Goal: Communication & Community: Answer question/provide support

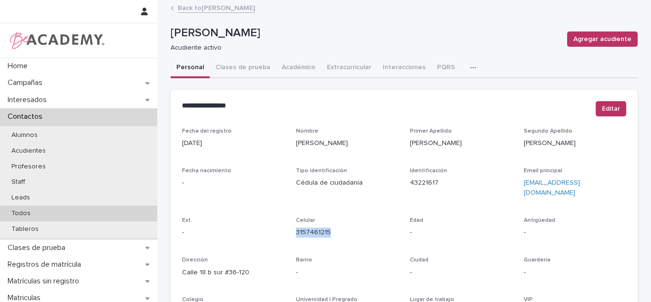
click at [42, 211] on div "Todos" at bounding box center [78, 214] width 157 height 16
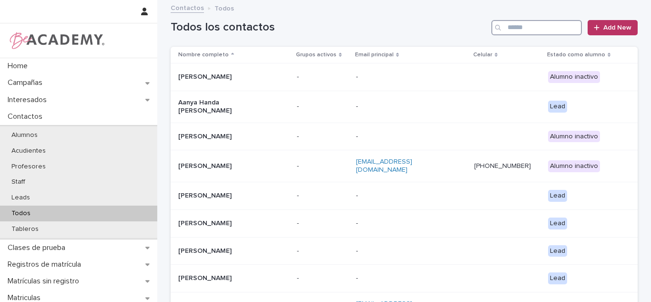
click at [522, 30] on input "Search" at bounding box center [537, 27] width 91 height 15
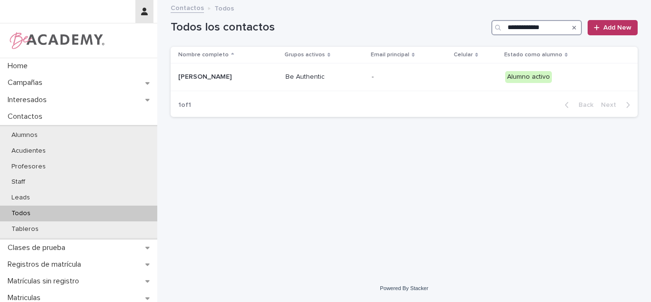
type input "**********"
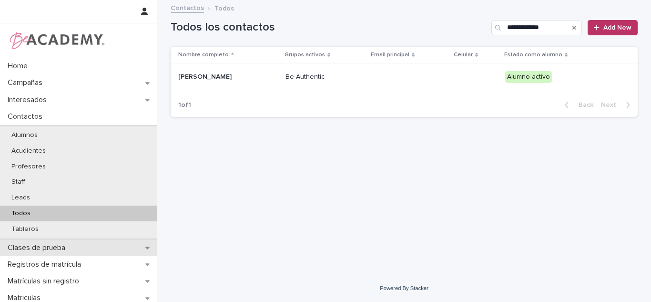
click at [43, 249] on p "Clases de prueba" at bounding box center [38, 247] width 69 height 9
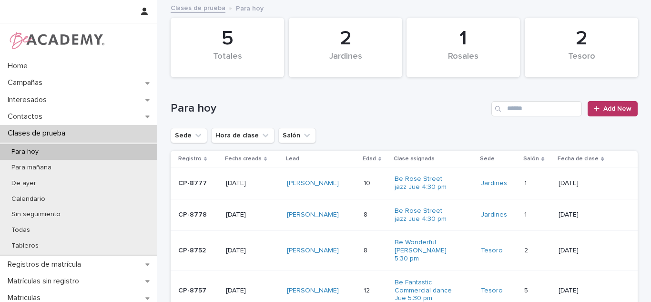
scroll to position [80, 0]
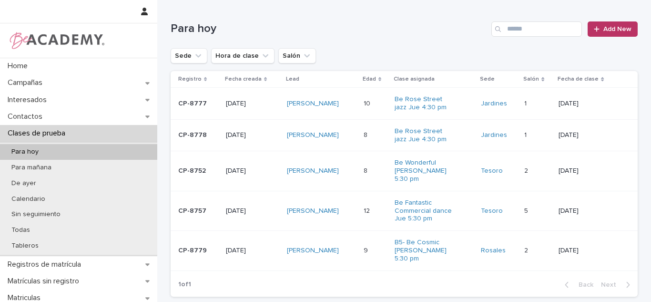
click at [349, 175] on div "Rosario Velez Zapata" at bounding box center [321, 171] width 69 height 16
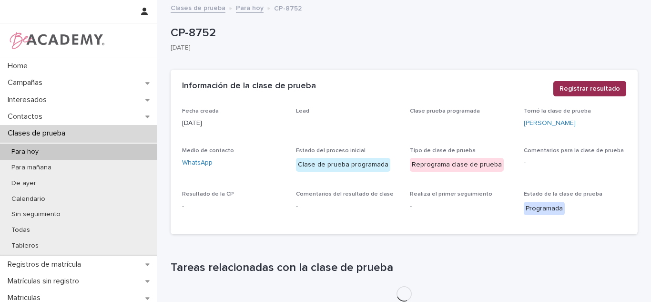
click at [592, 90] on span "Registrar resultado" at bounding box center [590, 89] width 61 height 10
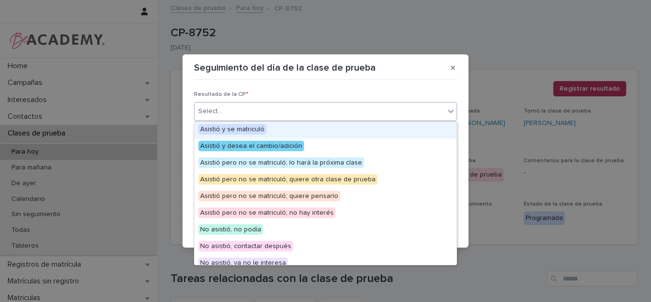
click at [314, 113] on div "Select..." at bounding box center [320, 111] width 250 height 16
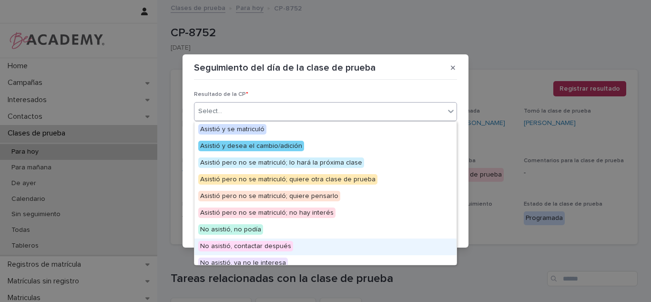
click at [263, 242] on span "No asistió, contactar después" at bounding box center [245, 246] width 95 height 10
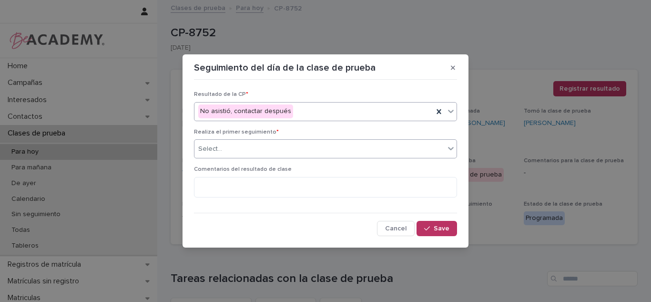
click at [265, 152] on div "Select..." at bounding box center [320, 149] width 250 height 16
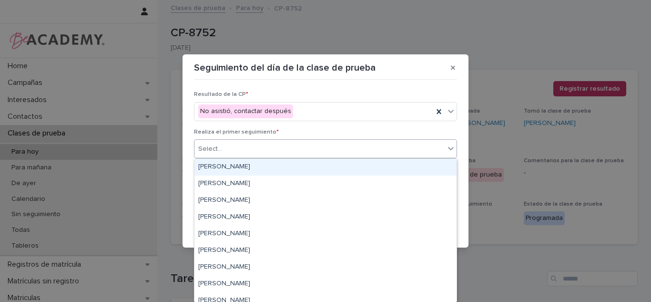
click at [265, 164] on div "[PERSON_NAME]" at bounding box center [326, 167] width 262 height 17
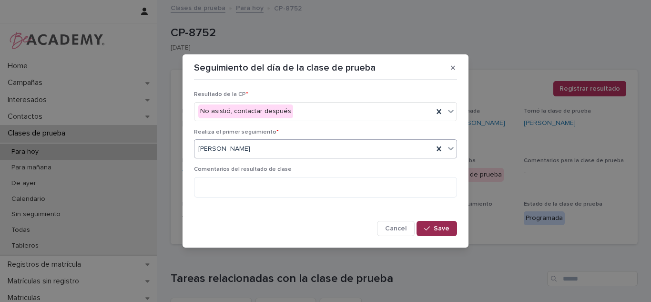
click at [454, 221] on button "Save" at bounding box center [437, 228] width 41 height 15
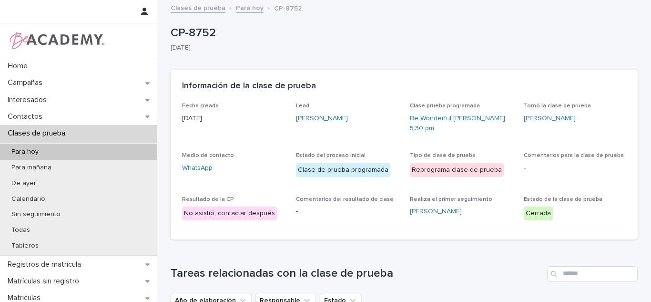
drag, startPoint x: 451, startPoint y: 238, endPoint x: 472, endPoint y: 289, distance: 54.7
click at [472, 293] on div "Año de elaboración Responsable Estado" at bounding box center [404, 300] width 467 height 15
click at [41, 114] on p "Contactos" at bounding box center [27, 116] width 46 height 9
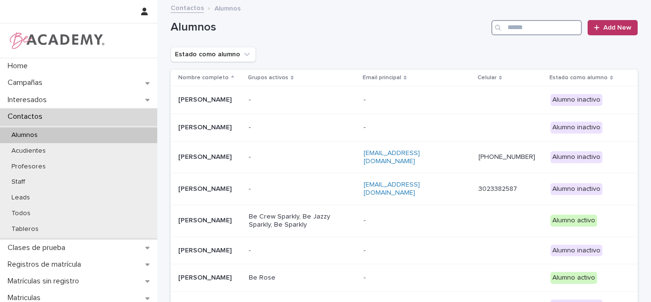
click at [532, 26] on input "Search" at bounding box center [537, 27] width 91 height 15
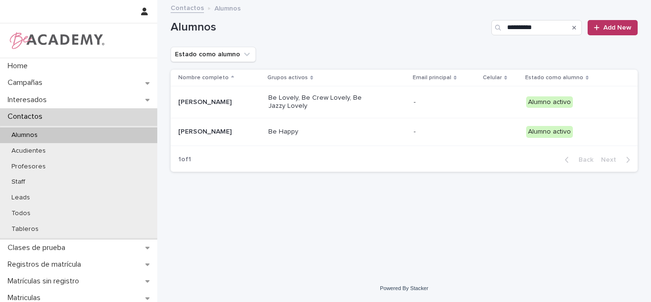
click at [357, 199] on div "**********" at bounding box center [404, 126] width 477 height 250
click at [526, 28] on input "**********" at bounding box center [537, 27] width 91 height 15
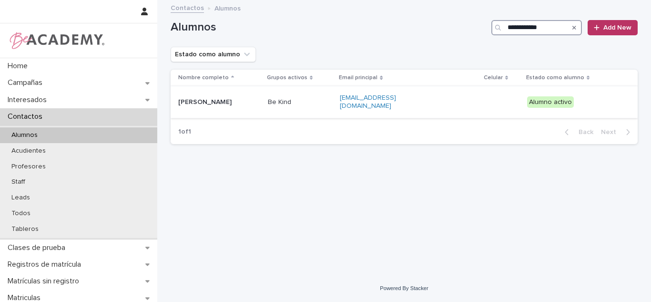
type input "**********"
click at [248, 106] on div "[PERSON_NAME]" at bounding box center [219, 102] width 82 height 16
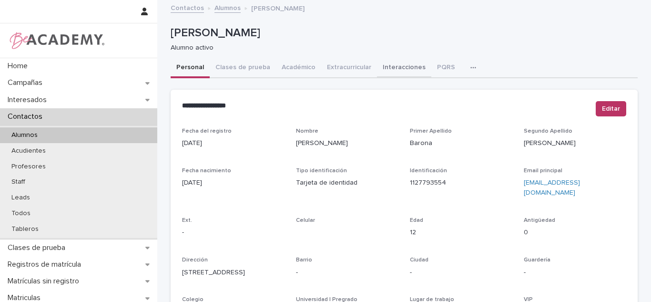
click at [377, 66] on button "Interacciones" at bounding box center [404, 68] width 54 height 20
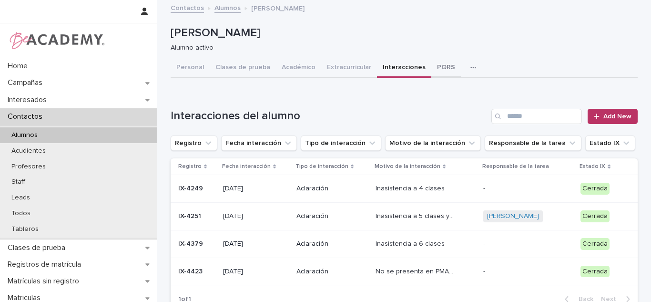
click at [434, 64] on button "PQRS" at bounding box center [447, 68] width 30 height 20
click at [651, 72] on div "Loading... Saving… Loading... Saving… Valeria Barona Gomez Valeria Barona Gomez…" at bounding box center [404, 184] width 494 height 366
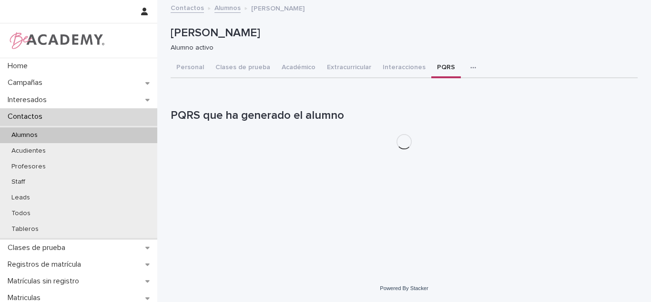
click at [651, 63] on div "Loading... Saving… Loading... Saving… Valeria Barona Gomez Valeria Barona Gomez…" at bounding box center [404, 138] width 494 height 274
drag, startPoint x: 627, startPoint y: 54, endPoint x: 651, endPoint y: 56, distance: 24.4
click at [625, 54] on div "Valeria Barona Gomez Alumno activo" at bounding box center [404, 39] width 467 height 38
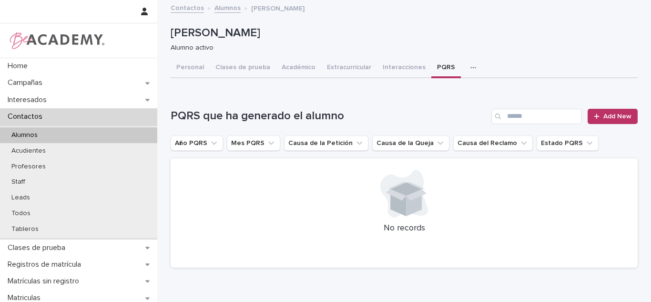
scroll to position [13, 0]
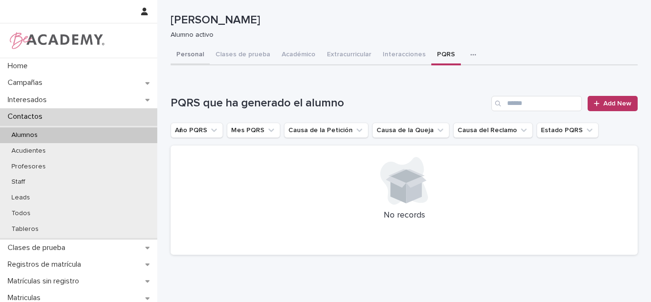
click at [196, 54] on button "Personal" at bounding box center [190, 55] width 39 height 20
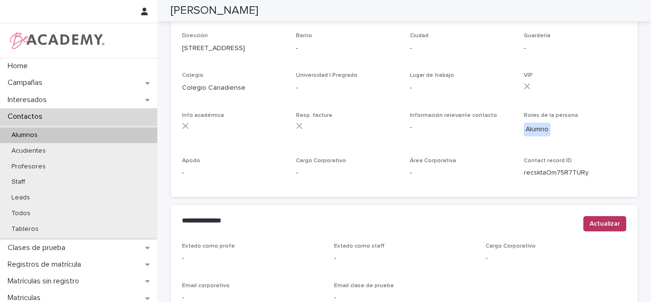
scroll to position [444, 0]
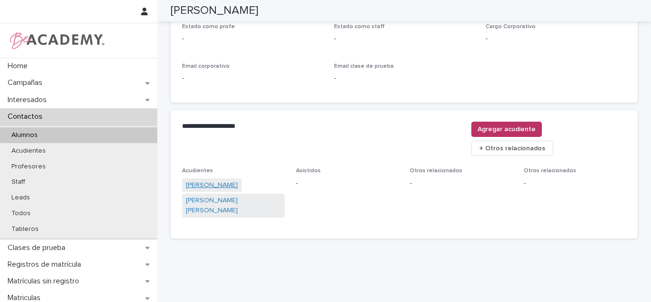
click at [228, 180] on link "Yaquelin Carolina Gomez Becerra" at bounding box center [212, 185] width 52 height 10
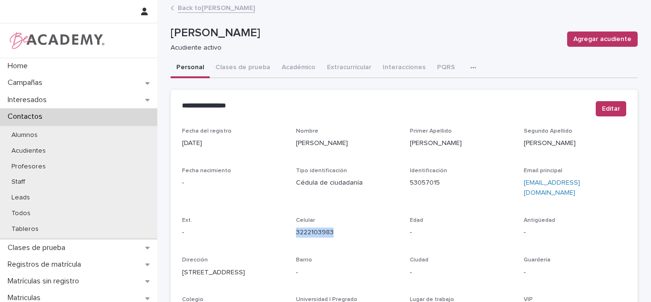
drag, startPoint x: 340, startPoint y: 222, endPoint x: 288, endPoint y: 221, distance: 51.5
click at [288, 221] on div "Fecha del registro 21/09/2022 Nombre Yaquelin Carolina Primer Apellido Gomez Se…" at bounding box center [404, 269] width 444 height 282
copy link "3222103983"
click at [196, 10] on link "Back to Valeria Barona Gomez" at bounding box center [216, 7] width 77 height 11
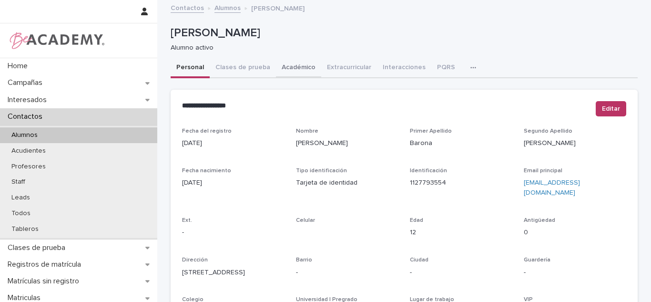
click at [286, 73] on button "Académico" at bounding box center [298, 68] width 45 height 20
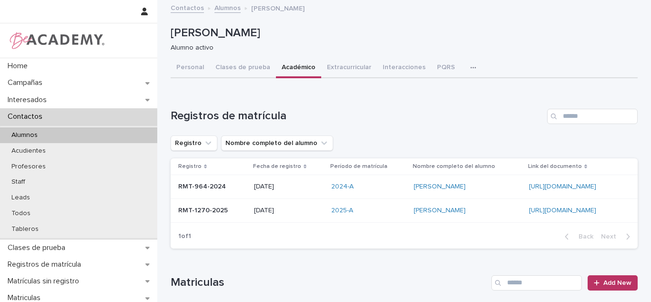
click at [347, 207] on div "2025-A" at bounding box center [368, 210] width 74 height 8
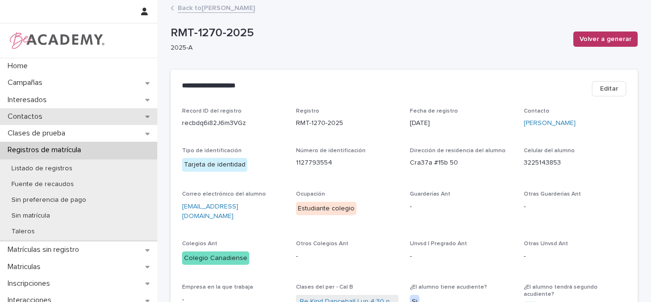
click at [72, 118] on div "Contactos" at bounding box center [78, 116] width 157 height 17
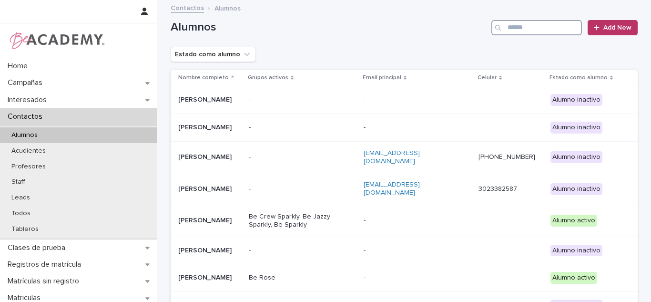
click at [521, 24] on input "Search" at bounding box center [537, 27] width 91 height 15
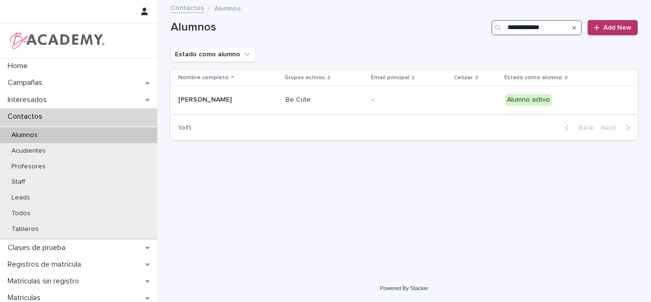
type input "**********"
click at [253, 104] on div "Guadalupe Ramirez Cardona" at bounding box center [228, 100] width 100 height 16
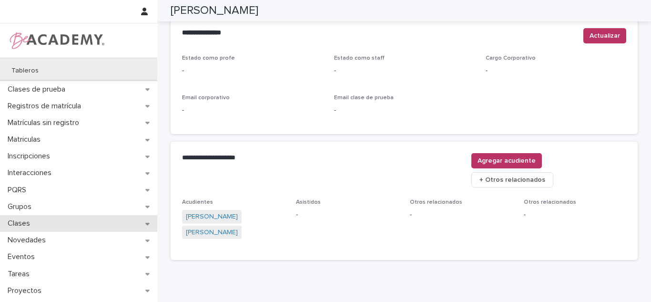
scroll to position [165, 0]
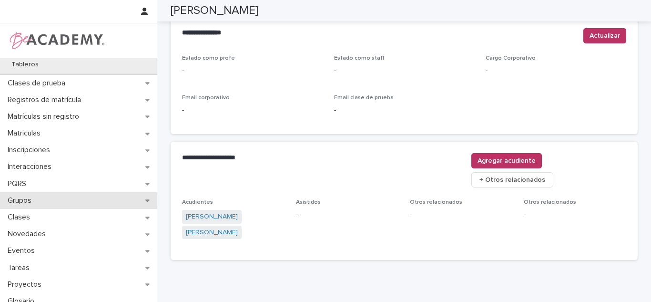
click at [44, 206] on div "Grupos" at bounding box center [78, 200] width 157 height 17
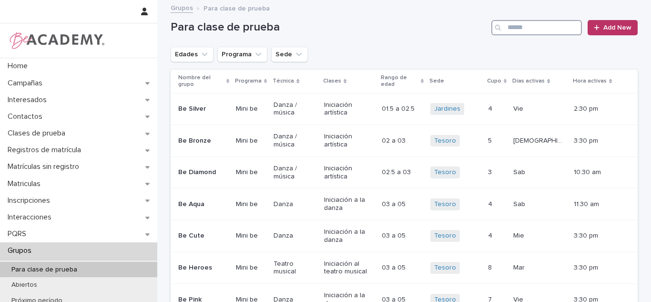
click at [529, 30] on input "Search" at bounding box center [537, 27] width 91 height 15
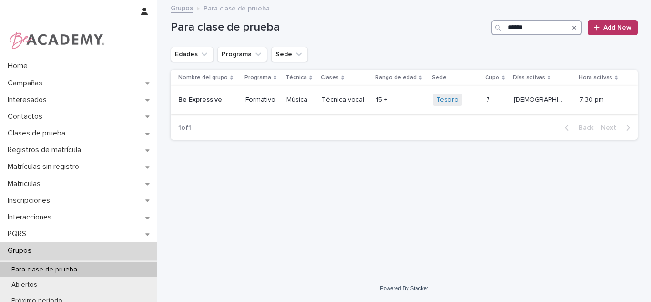
type input "******"
click at [242, 109] on td "Be Expressive" at bounding box center [206, 100] width 71 height 28
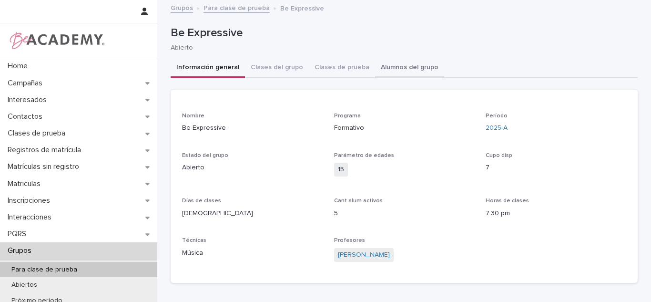
click at [384, 66] on button "Alumnos del grupo" at bounding box center [409, 68] width 69 height 20
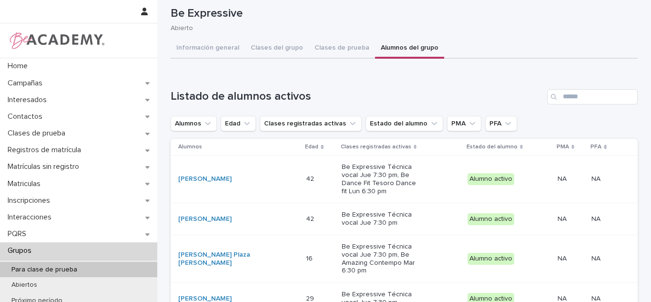
scroll to position [21, 0]
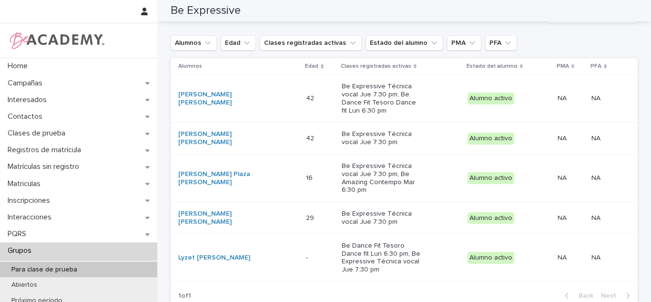
scroll to position [128, 0]
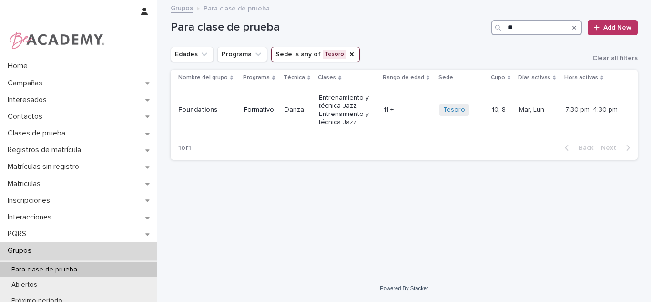
type input "*"
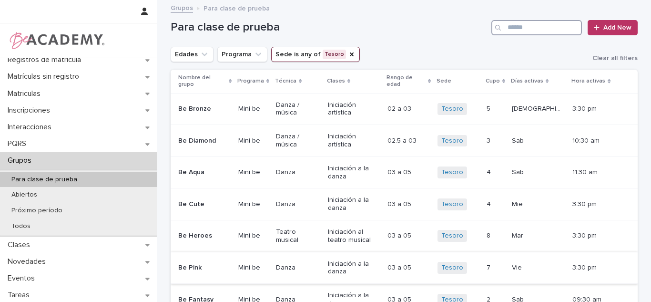
scroll to position [125, 0]
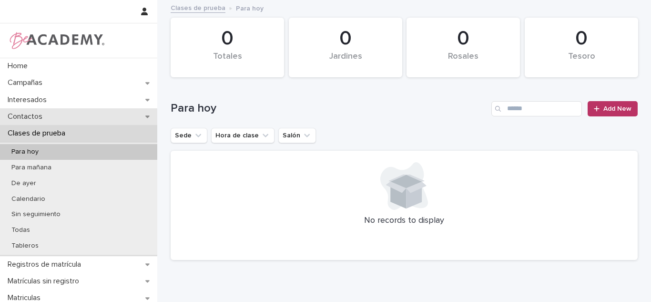
click at [76, 110] on div "Contactos" at bounding box center [78, 116] width 157 height 17
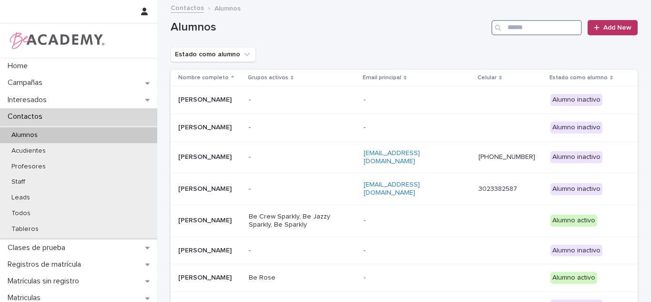
click at [521, 26] on input "Search" at bounding box center [537, 27] width 91 height 15
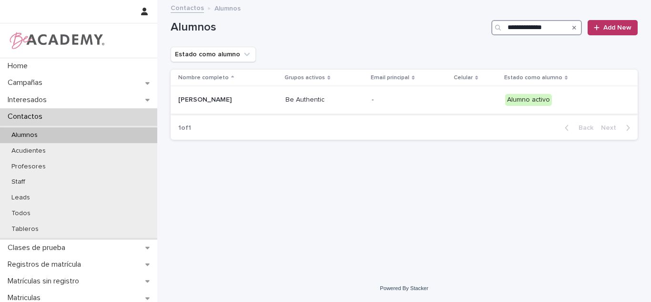
type input "**********"
click at [278, 101] on div "Miranda Montoya Giraldo" at bounding box center [228, 100] width 100 height 16
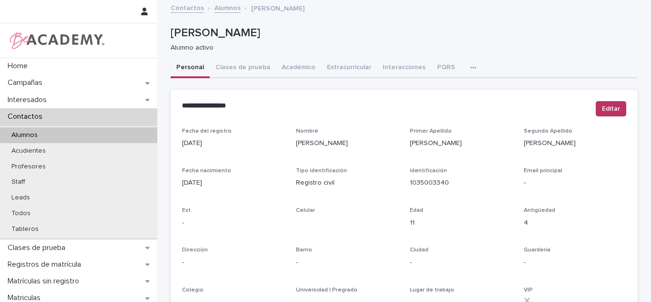
scroll to position [423, 0]
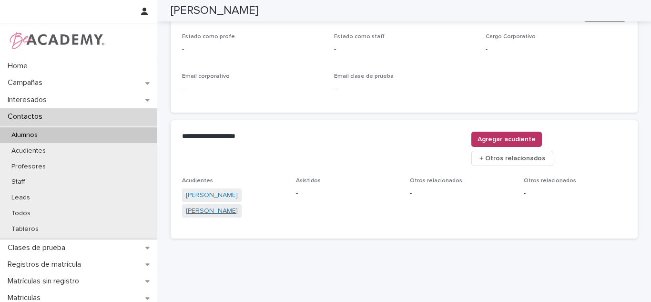
click at [222, 206] on link "Catalina Giraldo Velez" at bounding box center [212, 211] width 52 height 10
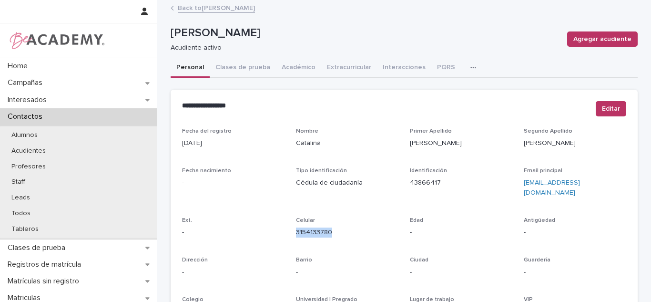
drag, startPoint x: 353, startPoint y: 229, endPoint x: 293, endPoint y: 237, distance: 61.0
click at [293, 237] on div "Fecha del registro 21/09/2022 Nombre Catalina Primer Apellido Giraldo Segundo A…" at bounding box center [404, 269] width 444 height 282
copy link "3154133780"
click at [229, 3] on link "Back to Miranda Montoya Giraldo" at bounding box center [216, 7] width 77 height 11
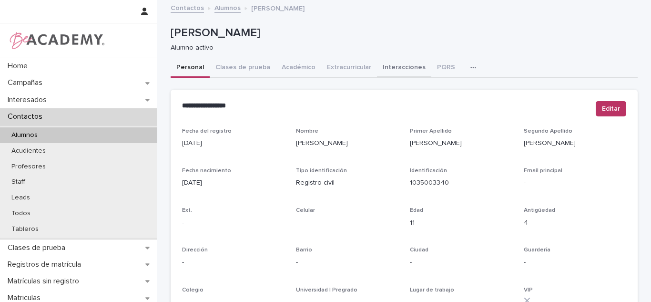
click at [412, 77] on button "Interacciones" at bounding box center [404, 68] width 54 height 20
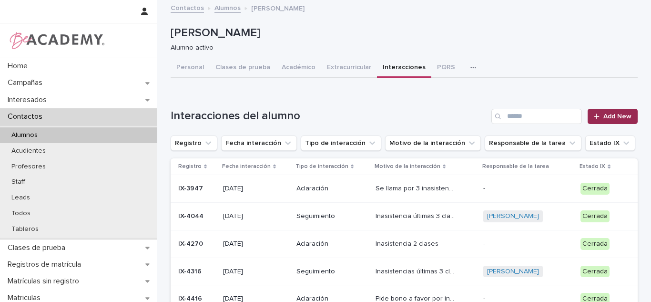
click at [595, 114] on icon at bounding box center [597, 116] width 6 height 7
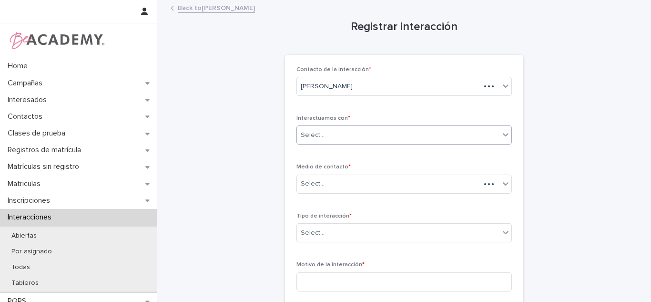
drag, startPoint x: 342, startPoint y: 134, endPoint x: 338, endPoint y: 140, distance: 7.7
click at [341, 133] on div "Select..." at bounding box center [398, 135] width 203 height 16
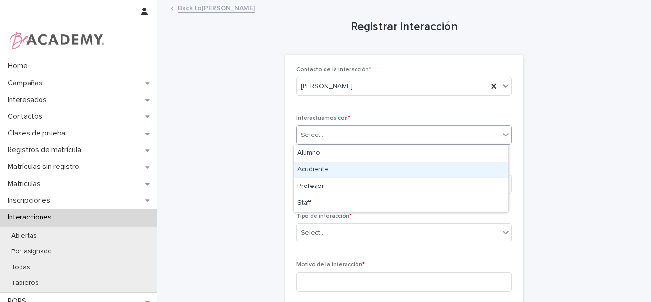
click at [325, 170] on div "Acudiente" at bounding box center [401, 170] width 215 height 17
click at [330, 183] on div "Select..." at bounding box center [398, 184] width 203 height 16
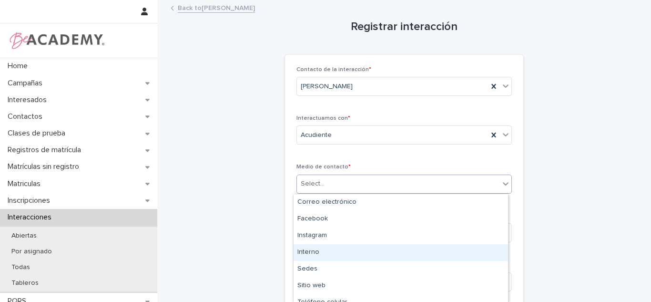
scroll to position [42, 0]
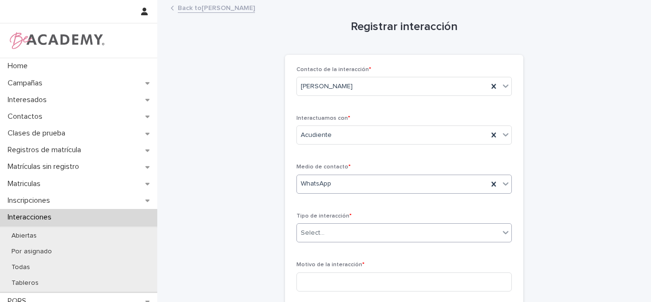
click at [320, 241] on div "Select..." at bounding box center [405, 232] width 216 height 19
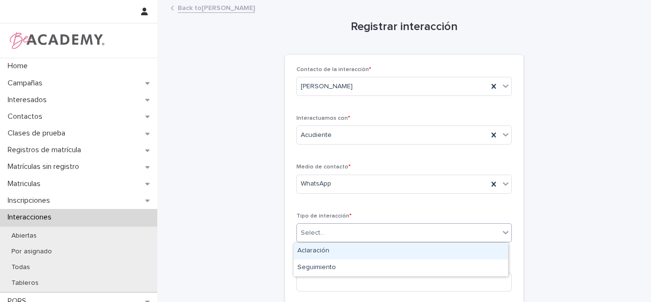
click at [320, 252] on div "Aclaración" at bounding box center [401, 251] width 215 height 17
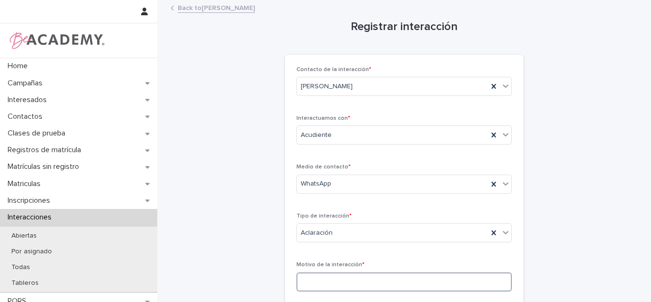
click at [321, 286] on input at bounding box center [405, 281] width 216 height 19
type input "**********"
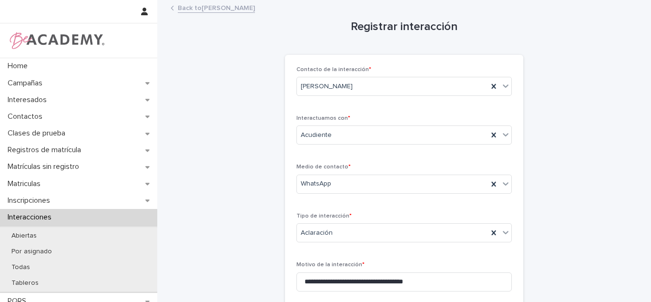
scroll to position [181, 0]
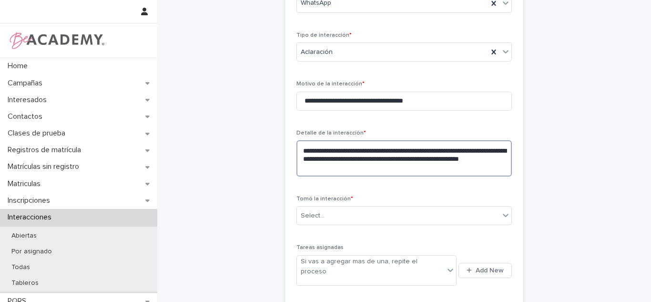
type textarea "**********"
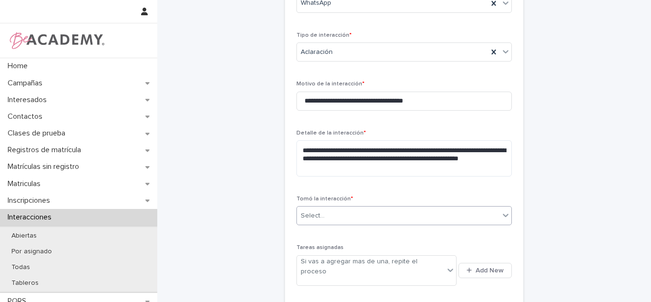
type input "*"
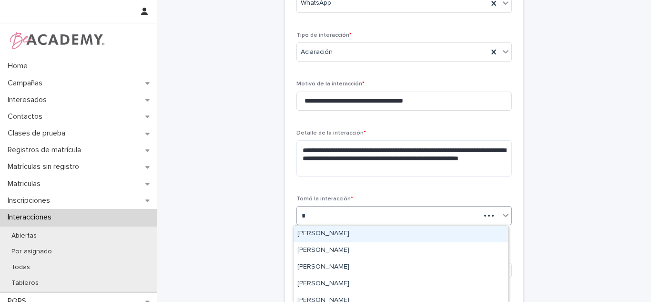
click at [397, 233] on div "Carolina Castillo Cuadrado" at bounding box center [401, 234] width 215 height 17
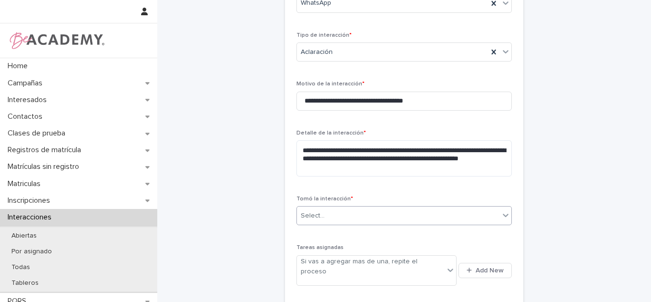
scroll to position [320, 0]
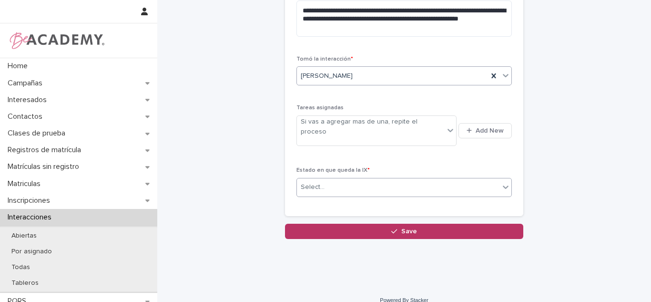
click at [378, 179] on div "Select..." at bounding box center [398, 187] width 203 height 16
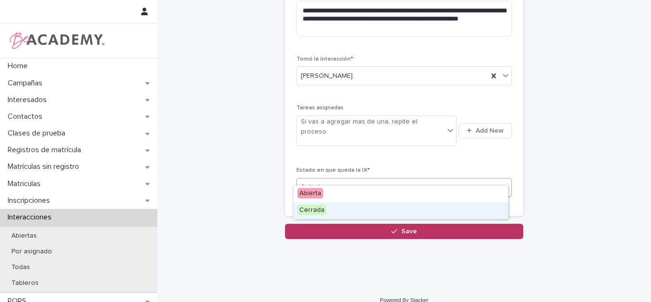
click at [353, 206] on div "Cerrada" at bounding box center [401, 210] width 215 height 17
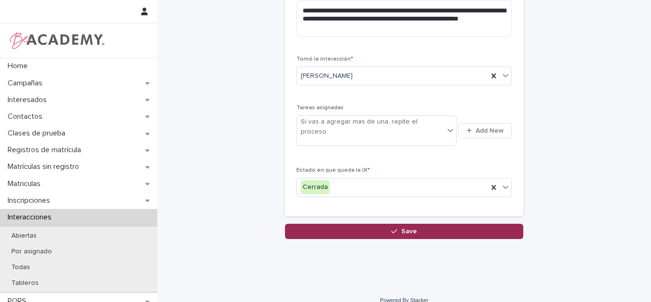
click at [354, 224] on button "Save" at bounding box center [404, 231] width 238 height 15
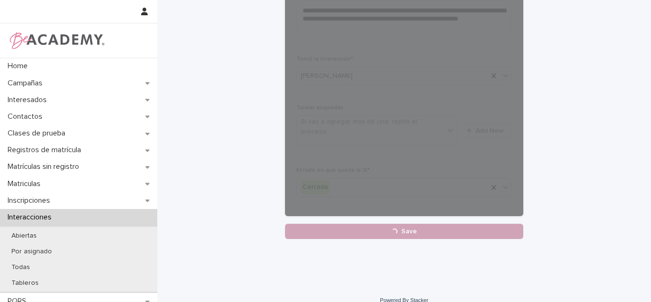
scroll to position [273, 0]
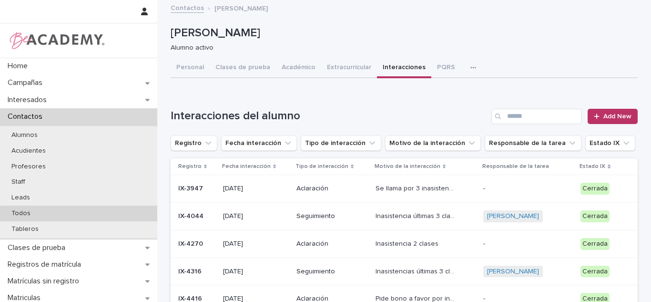
click at [82, 214] on div "Todos" at bounding box center [78, 214] width 157 height 16
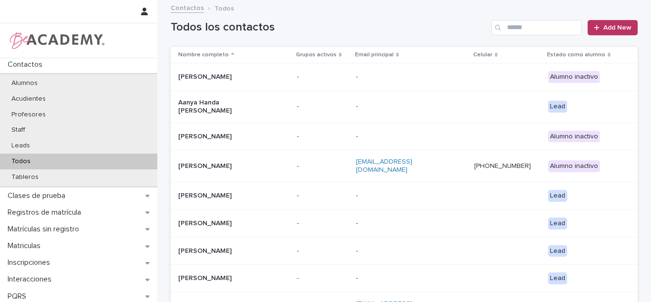
scroll to position [169, 0]
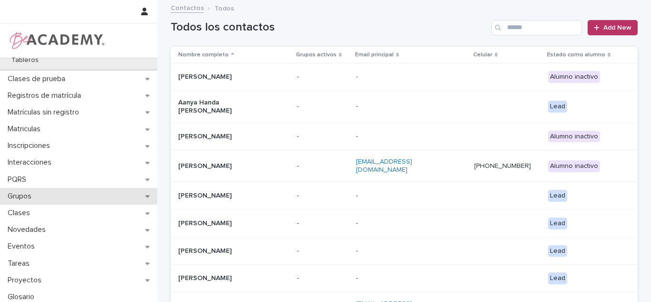
click at [44, 201] on div "Grupos" at bounding box center [78, 196] width 157 height 17
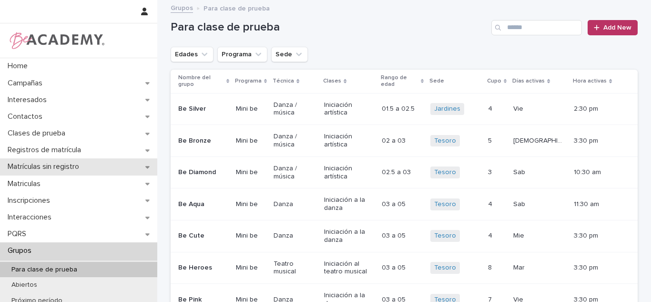
click at [74, 166] on p "Matrículas sin registro" at bounding box center [45, 166] width 83 height 9
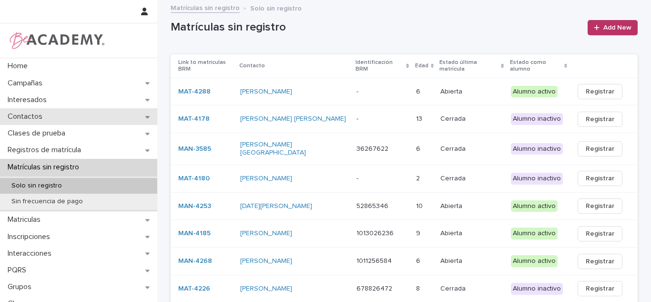
click at [82, 111] on div "Contactos" at bounding box center [78, 116] width 157 height 17
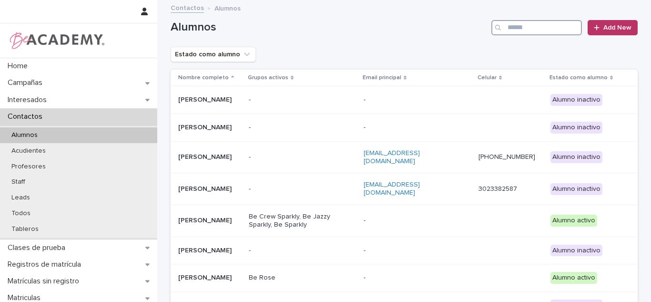
click at [526, 21] on input "Search" at bounding box center [537, 27] width 91 height 15
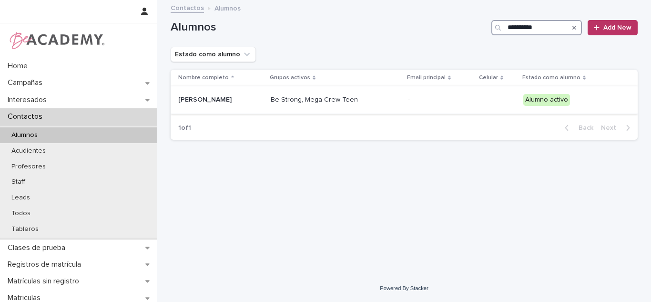
type input "**********"
click at [253, 103] on p "Camila Echeverri Ruiz" at bounding box center [220, 100] width 85 height 8
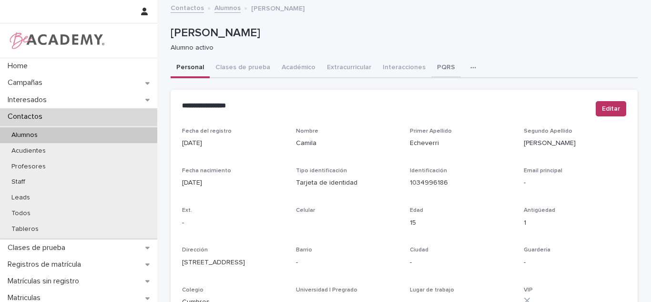
click at [441, 62] on button "PQRS" at bounding box center [447, 68] width 30 height 20
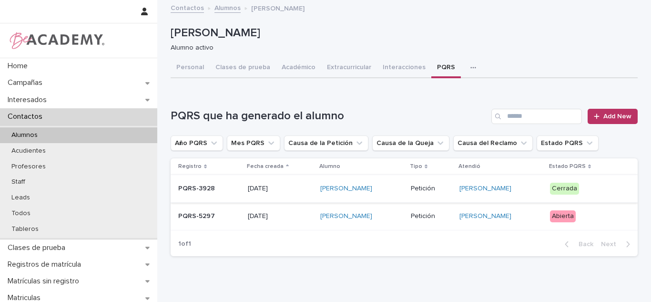
scroll to position [9, 0]
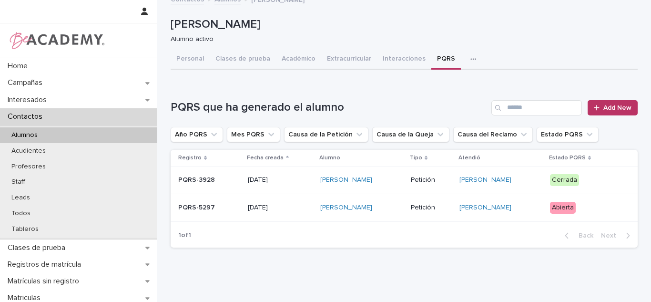
click at [565, 212] on div "Abierta" at bounding box center [563, 208] width 26 height 12
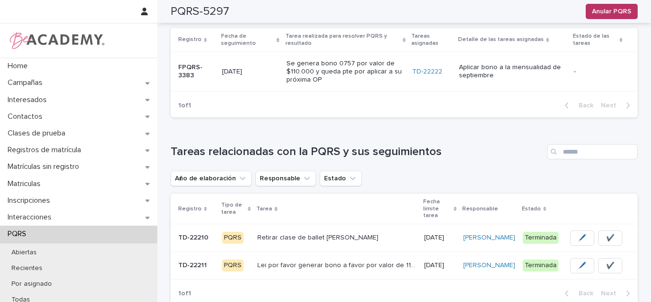
scroll to position [347, 0]
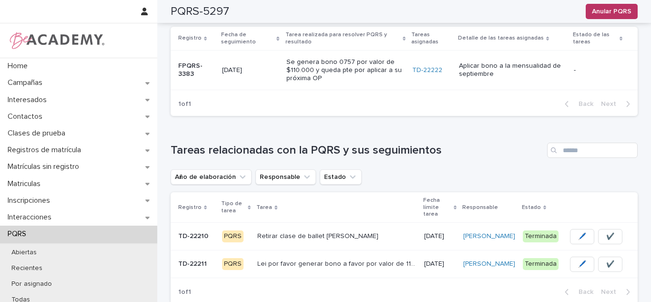
click at [438, 256] on div "[DATE]" at bounding box center [439, 264] width 31 height 16
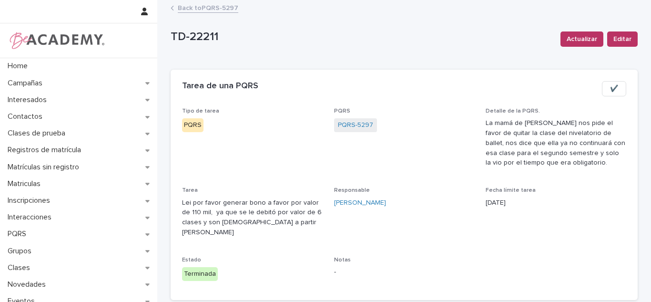
click at [227, 9] on link "Back to PQRS-5297" at bounding box center [208, 7] width 61 height 11
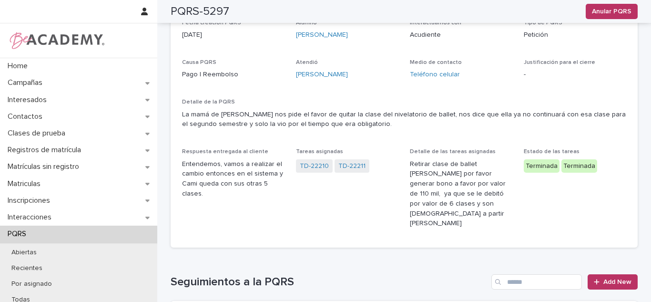
scroll to position [85, 0]
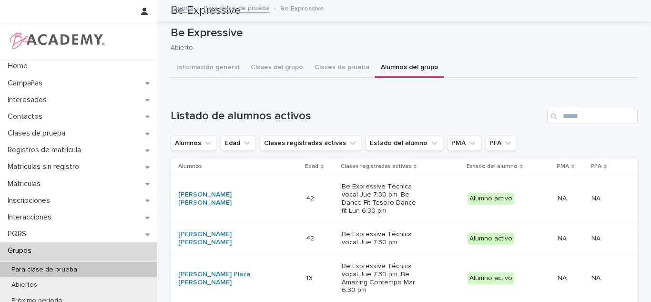
scroll to position [128, 0]
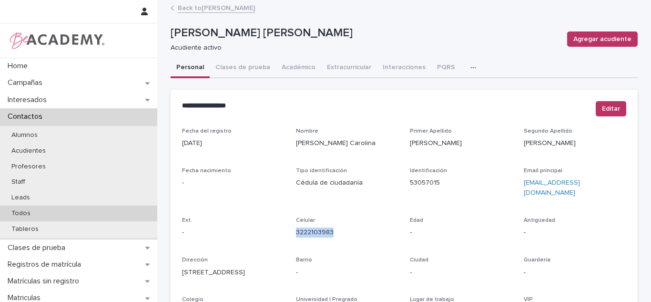
click at [65, 207] on div "Todos" at bounding box center [78, 214] width 157 height 16
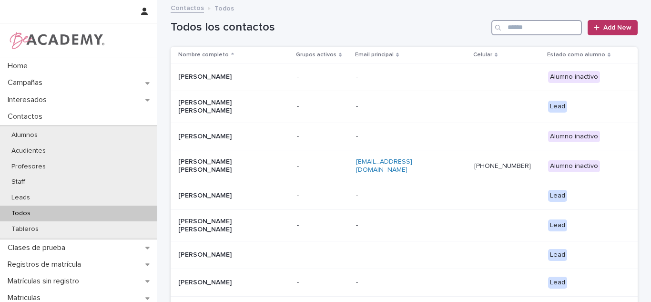
click at [505, 26] on input "Search" at bounding box center [537, 27] width 91 height 15
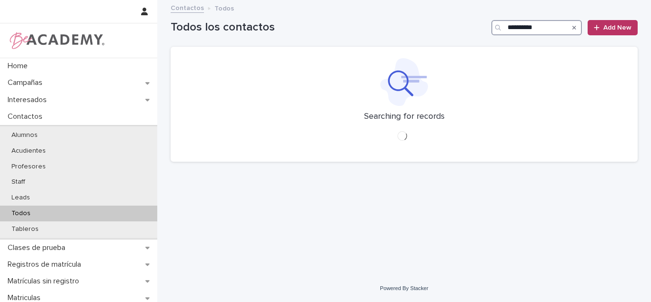
type input "**********"
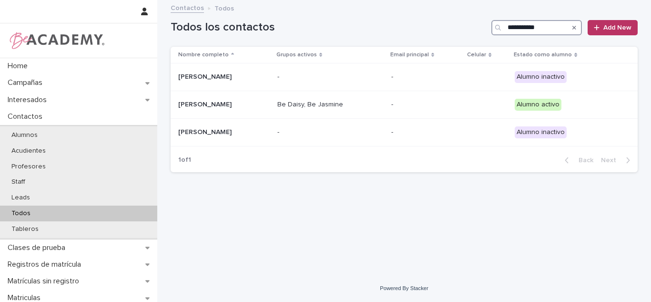
click at [560, 22] on input "**********" at bounding box center [537, 27] width 91 height 15
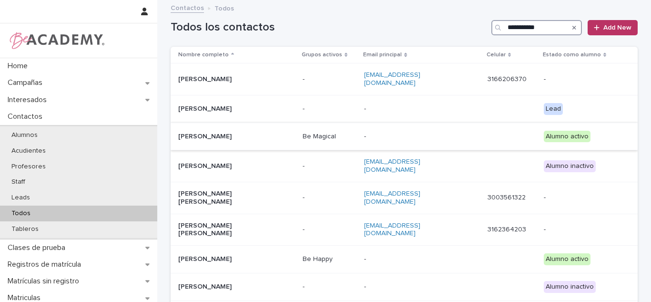
type input "**********"
click at [270, 133] on div "Emiliana Jaramillo Gonzalez" at bounding box center [236, 137] width 117 height 16
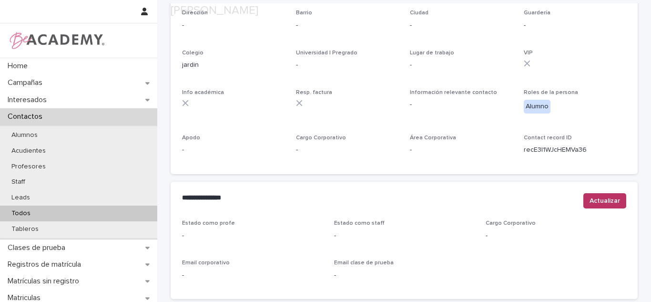
scroll to position [402, 0]
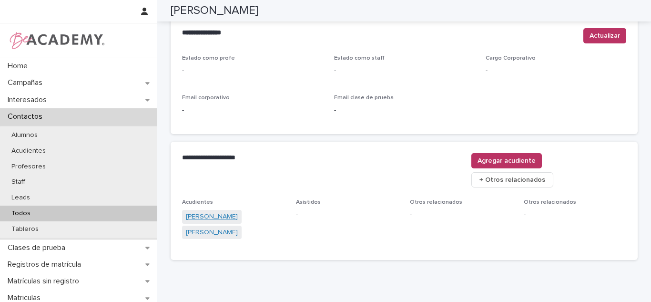
click at [206, 212] on link "Juliana Gonzalez Gonzalez" at bounding box center [212, 217] width 52 height 10
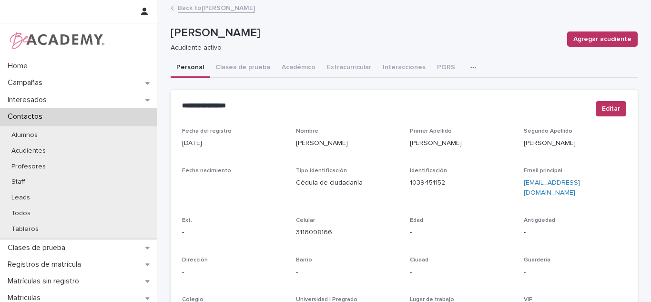
click at [600, 116] on div "Editar" at bounding box center [609, 110] width 34 height 19
click at [601, 116] on button "Editar" at bounding box center [611, 108] width 31 height 15
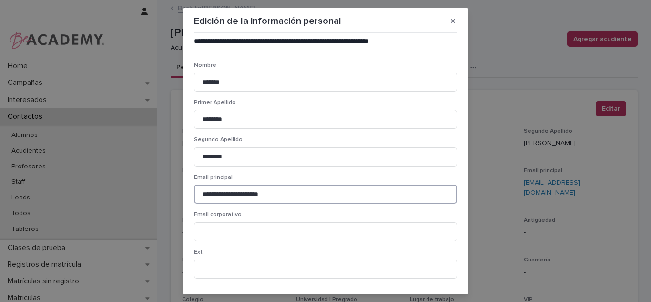
click at [288, 186] on input "**********" at bounding box center [325, 194] width 263 height 19
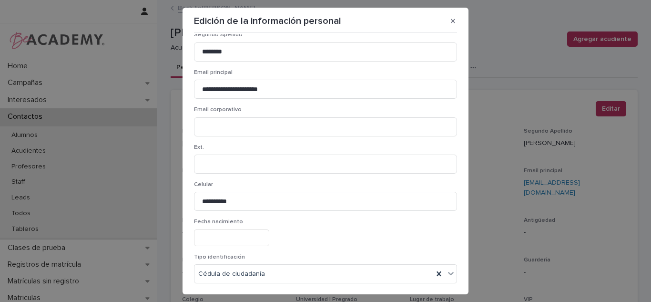
scroll to position [74, 0]
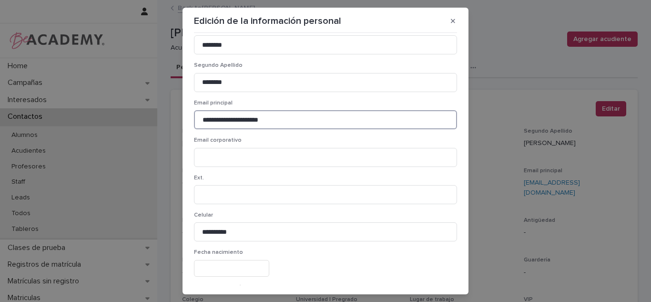
click at [237, 117] on input "**********" at bounding box center [325, 119] width 263 height 19
click at [84, 144] on div "**********" at bounding box center [325, 151] width 651 height 302
click at [450, 25] on button "button" at bounding box center [453, 20] width 16 height 15
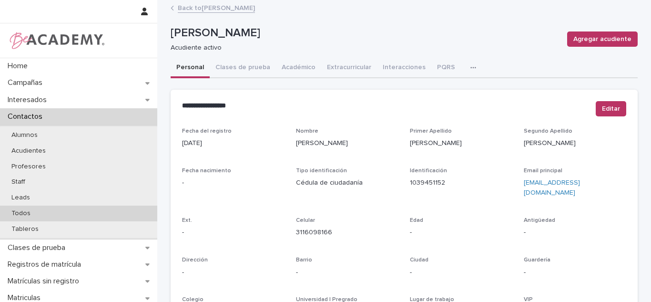
click at [16, 213] on p "Todos" at bounding box center [21, 213] width 34 height 8
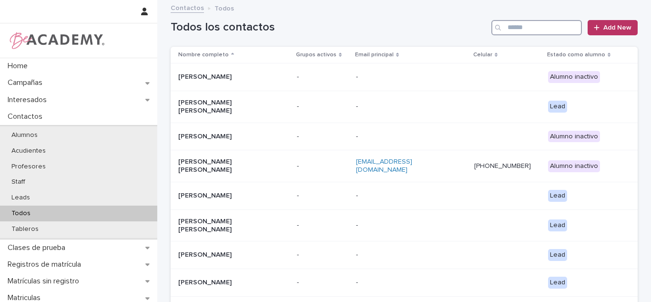
click at [537, 32] on input "Search" at bounding box center [537, 27] width 91 height 15
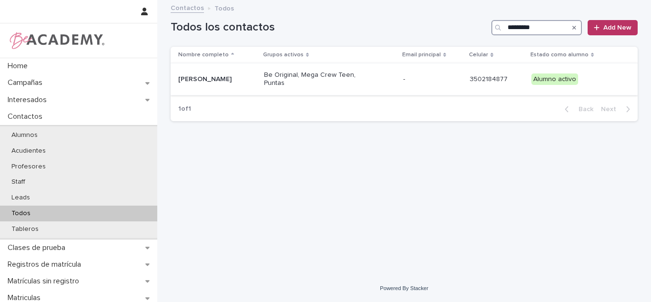
type input "*********"
click at [233, 84] on div "Brisa Florez Betancur" at bounding box center [217, 80] width 78 height 16
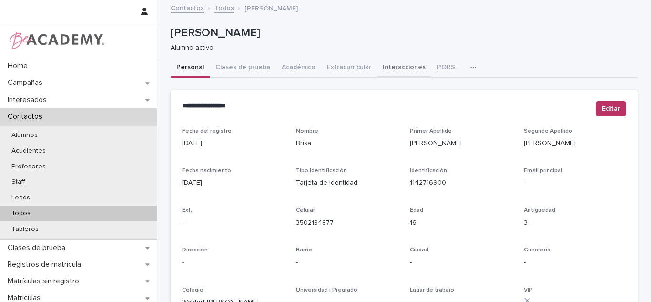
click at [397, 71] on button "Interacciones" at bounding box center [404, 68] width 54 height 20
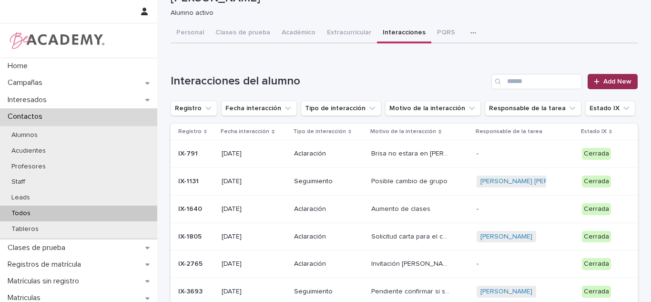
click at [598, 78] on div at bounding box center [599, 81] width 10 height 7
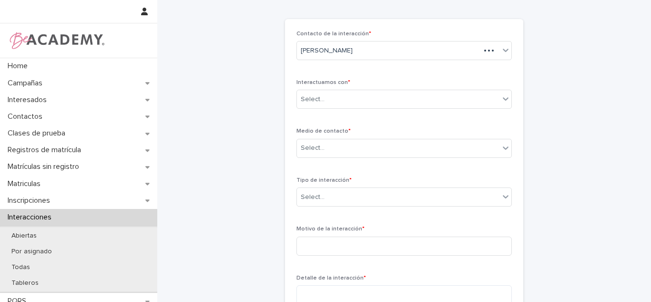
scroll to position [30, 0]
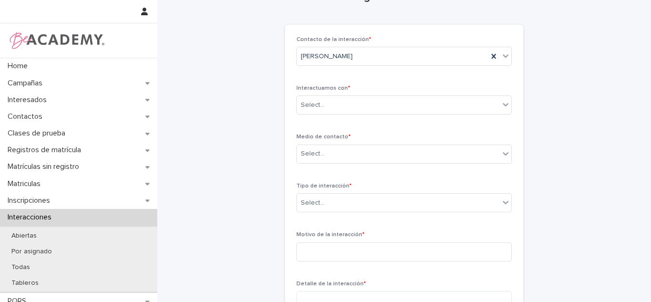
click at [363, 92] on p "Interactuamos con *" at bounding box center [405, 88] width 216 height 7
drag, startPoint x: 364, startPoint y: 95, endPoint x: 355, endPoint y: 109, distance: 17.2
click at [365, 95] on div "Interactuamos con * Select..." at bounding box center [405, 103] width 216 height 37
click at [352, 111] on div "Select..." at bounding box center [398, 105] width 203 height 16
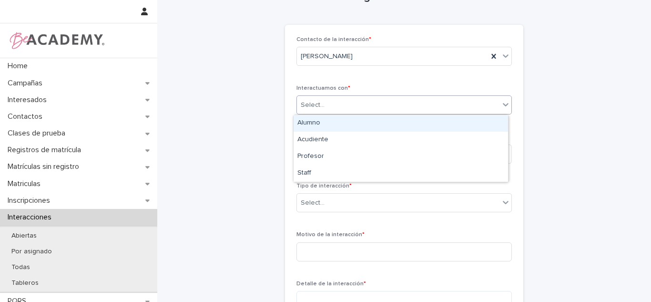
click at [333, 129] on div "Alumno" at bounding box center [401, 123] width 215 height 17
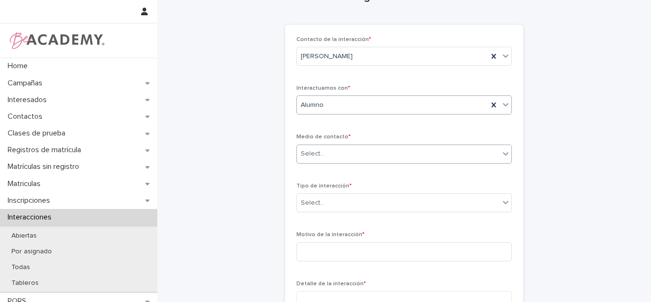
click at [332, 147] on div "Select..." at bounding box center [398, 154] width 203 height 16
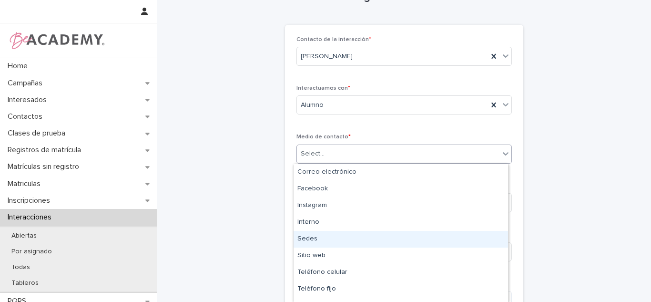
click at [372, 234] on div "Sedes" at bounding box center [401, 239] width 215 height 17
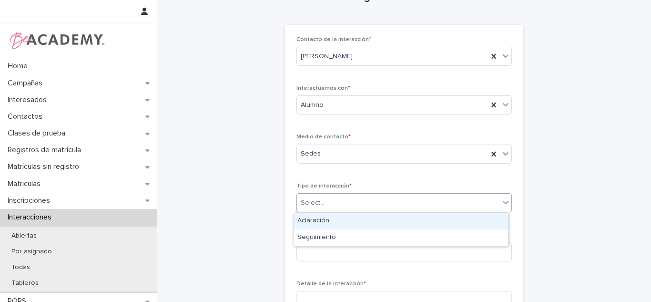
click at [351, 206] on div "Select..." at bounding box center [398, 203] width 203 height 16
click at [325, 224] on div "Aclaración" at bounding box center [401, 221] width 215 height 17
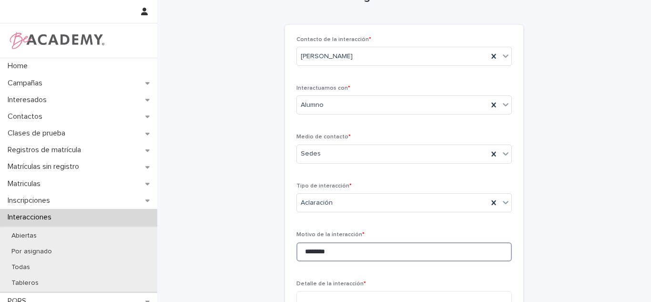
drag, startPoint x: 316, startPoint y: 244, endPoint x: 323, endPoint y: 256, distance: 13.7
click at [309, 278] on div "Contacto de la interacción * Brisa Florez Betancur Interactuamos con * Alumno M…" at bounding box center [405, 257] width 216 height 443
click at [323, 255] on input "*******" at bounding box center [405, 251] width 216 height 19
click at [324, 255] on input "*******" at bounding box center [405, 251] width 216 height 19
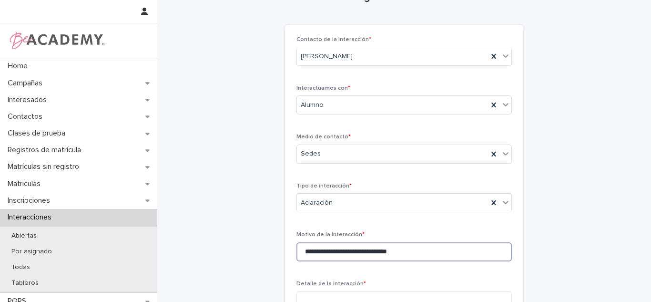
scroll to position [70, 0]
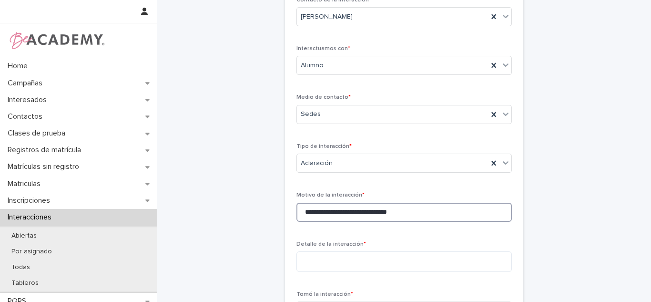
type input "**********"
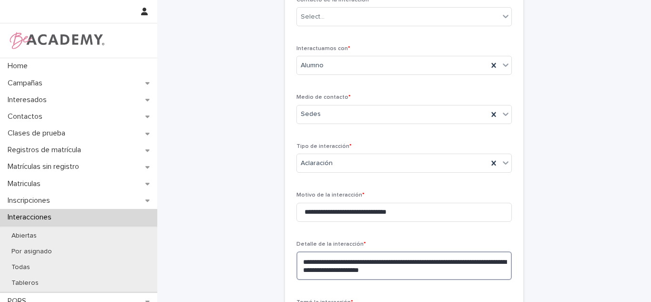
type textarea "**********"
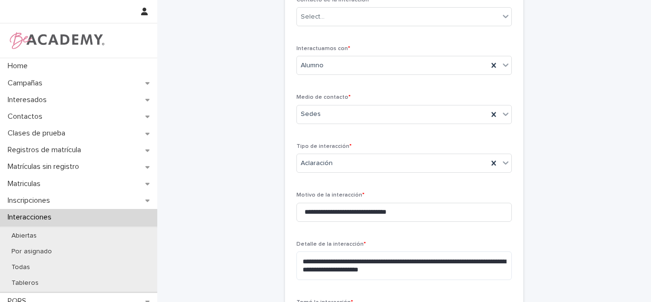
scroll to position [238, 0]
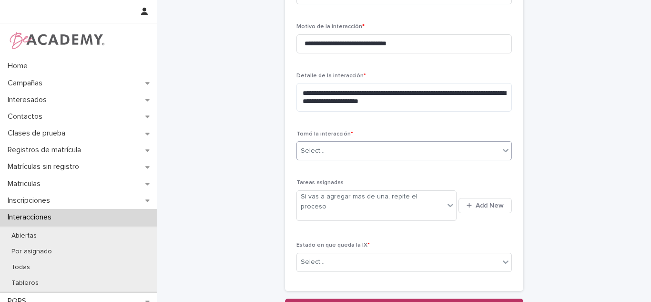
type input "*"
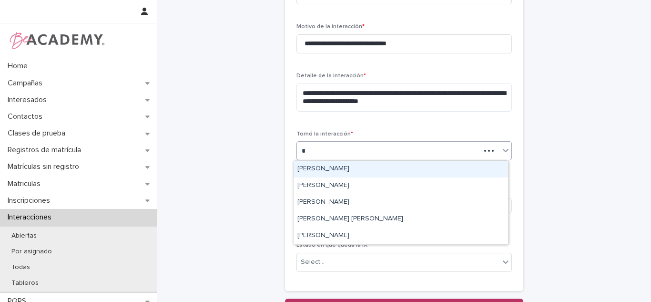
click at [368, 168] on div "[PERSON_NAME]" at bounding box center [401, 169] width 215 height 17
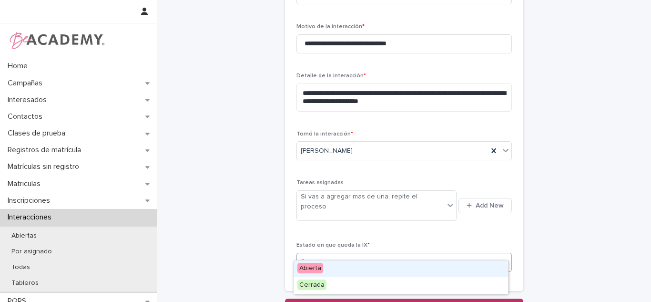
drag, startPoint x: 343, startPoint y: 244, endPoint x: 337, endPoint y: 256, distance: 13.3
click at [343, 254] on div "Select..." at bounding box center [398, 262] width 203 height 16
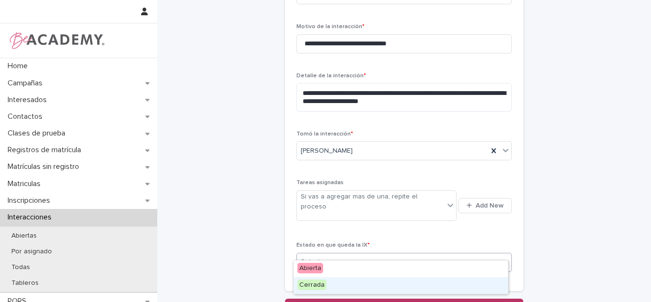
click at [319, 287] on span "Cerrada" at bounding box center [312, 284] width 29 height 10
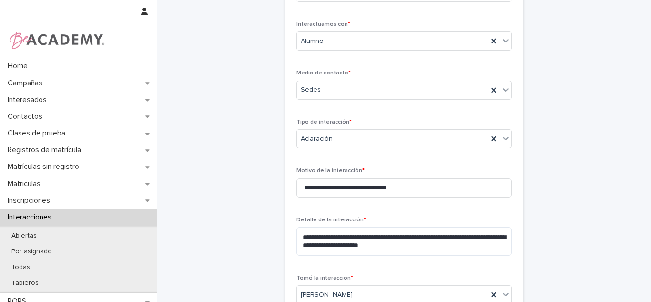
scroll to position [203, 0]
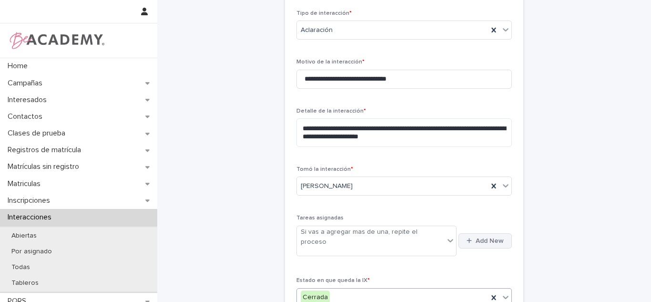
click at [488, 240] on button "Add New" at bounding box center [485, 240] width 53 height 15
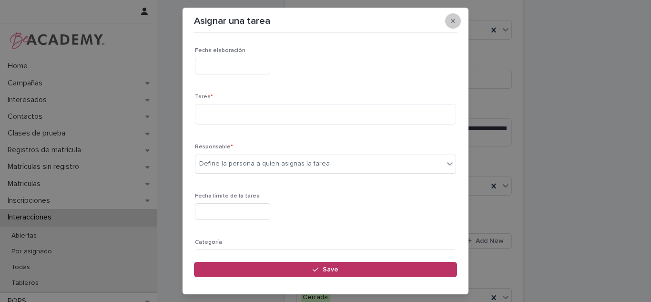
click at [453, 19] on icon "button" at bounding box center [453, 21] width 4 height 7
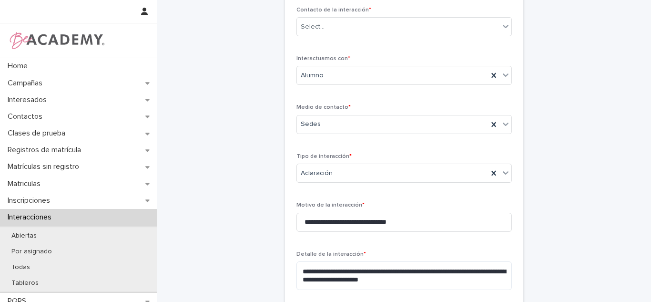
scroll to position [202, 0]
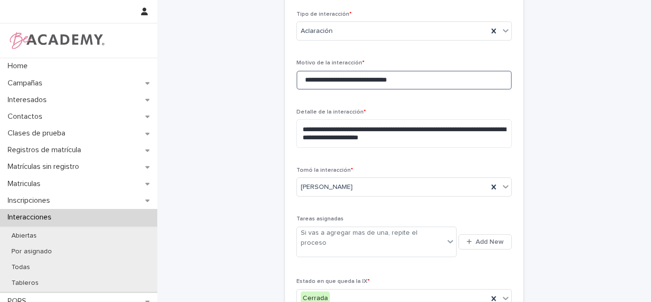
click at [380, 83] on input "**********" at bounding box center [405, 80] width 216 height 19
click at [441, 81] on input "**********" at bounding box center [405, 80] width 216 height 19
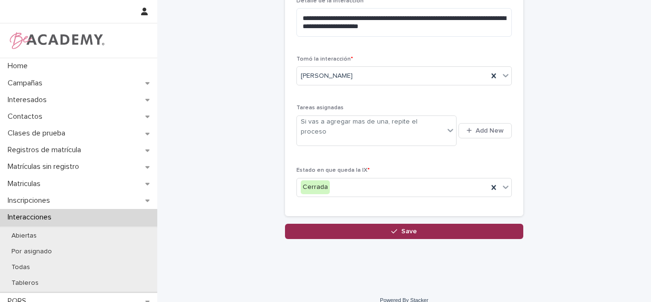
type input "**********"
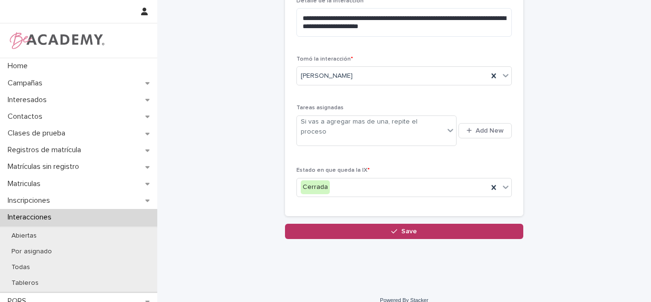
click at [386, 224] on button "Save" at bounding box center [404, 231] width 238 height 15
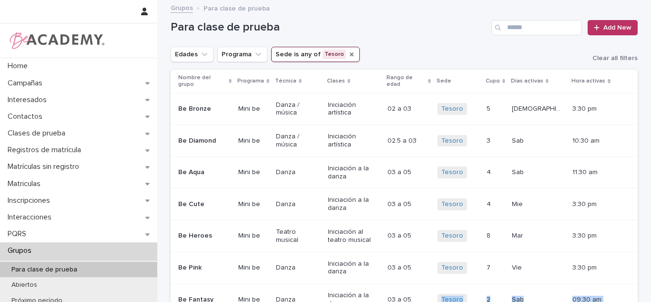
scroll to position [125, 0]
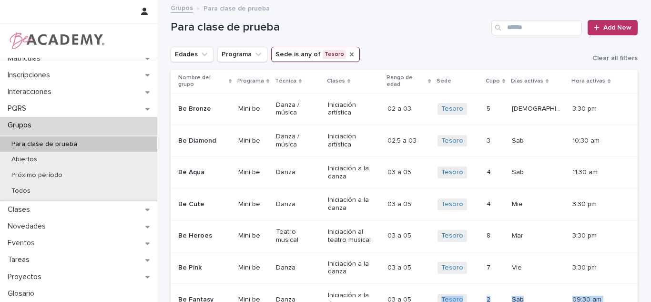
click at [348, 51] on icon "Sede" at bounding box center [352, 55] width 8 height 8
click at [281, 58] on button "Sede" at bounding box center [289, 54] width 37 height 15
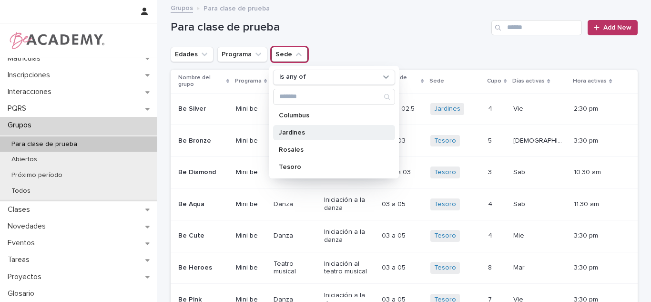
click at [281, 137] on div "Jardines" at bounding box center [334, 132] width 122 height 15
click at [200, 50] on icon "Edades" at bounding box center [205, 55] width 10 height 10
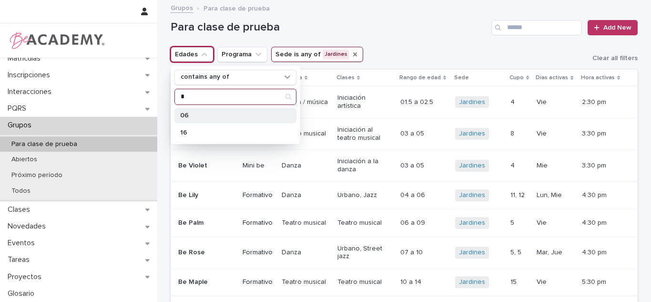
type input "*"
click at [209, 120] on div "06" at bounding box center [236, 115] width 122 height 15
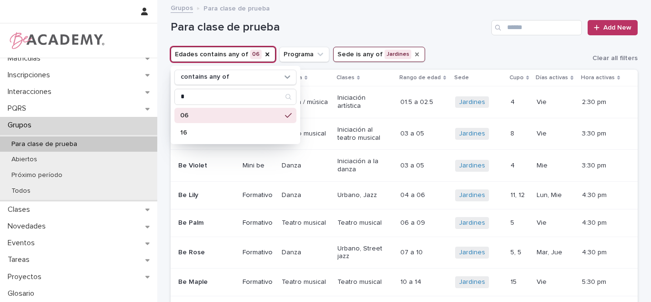
click at [458, 24] on h1 "Para clase de prueba" at bounding box center [329, 28] width 317 height 14
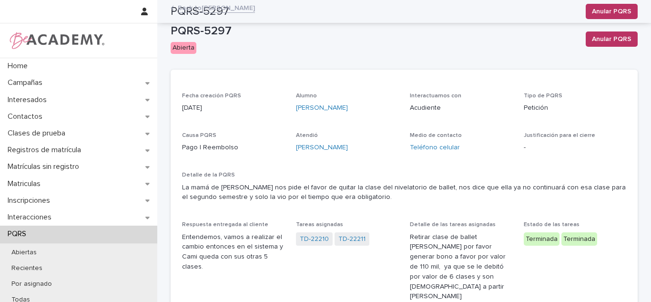
scroll to position [85, 0]
